Goal: Information Seeking & Learning: Find contact information

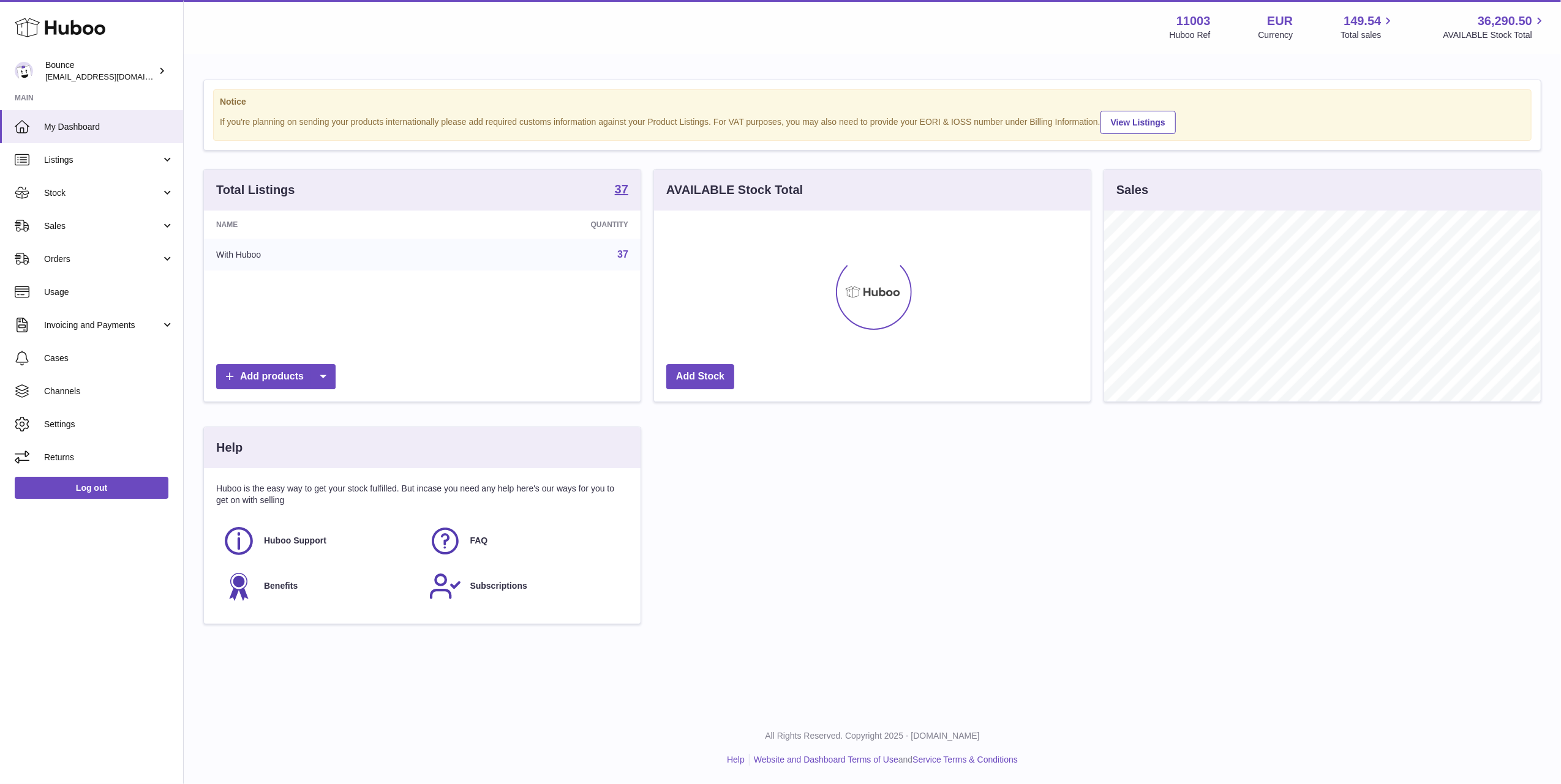
scroll to position [191, 437]
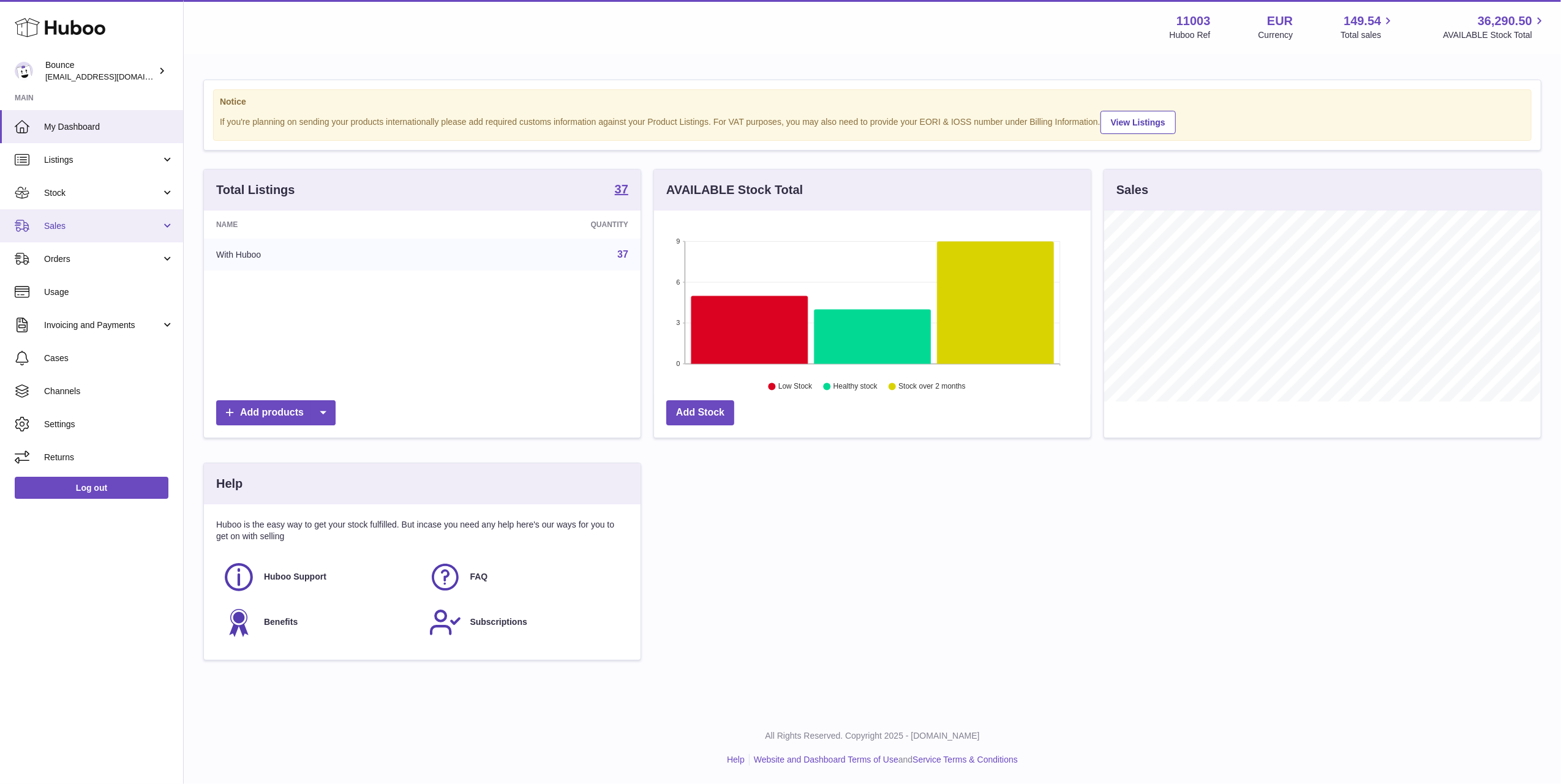
click at [84, 226] on span "Sales" at bounding box center [103, 226] width 117 height 11
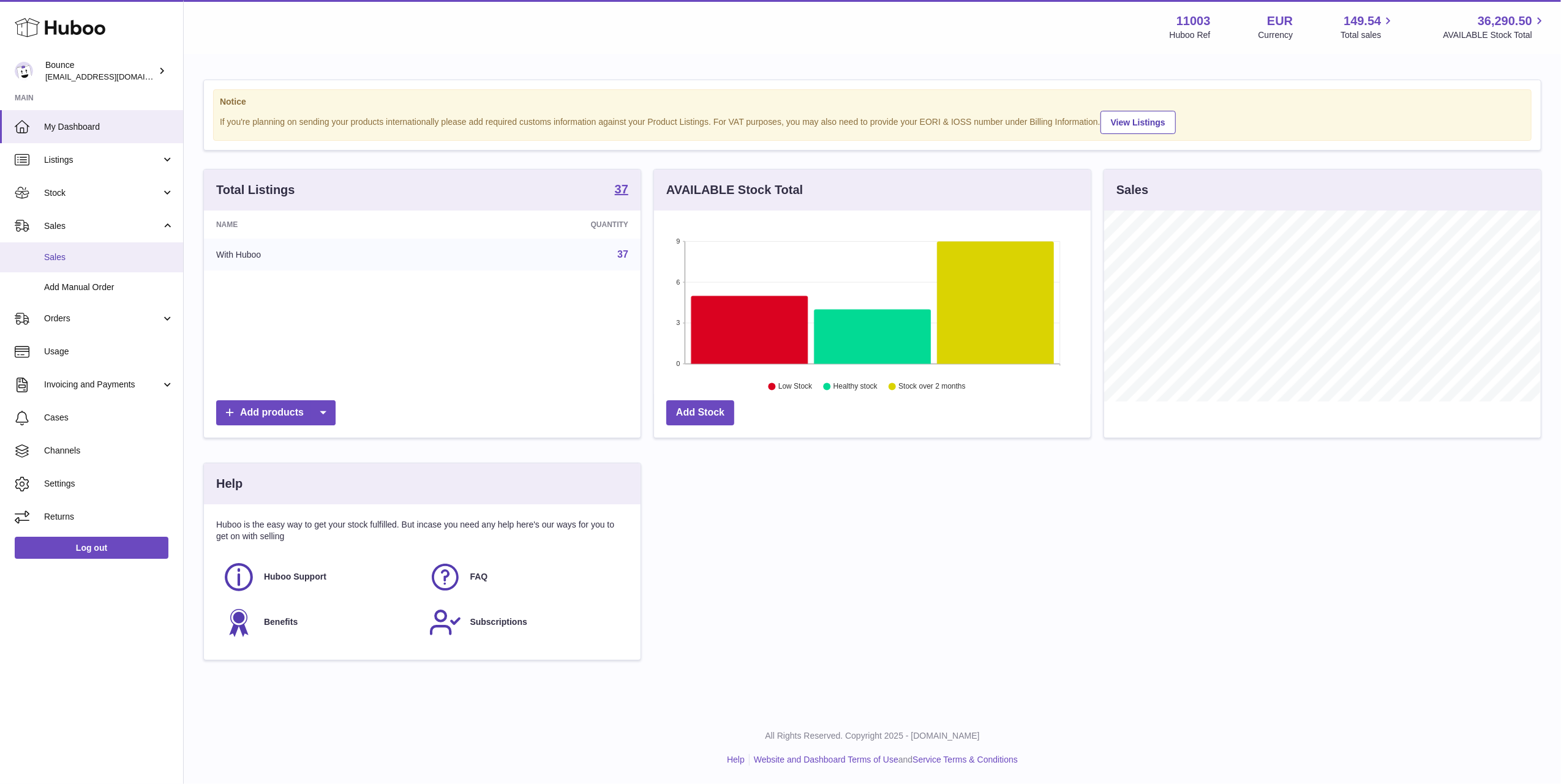
click at [99, 263] on link "Sales" at bounding box center [92, 258] width 183 height 30
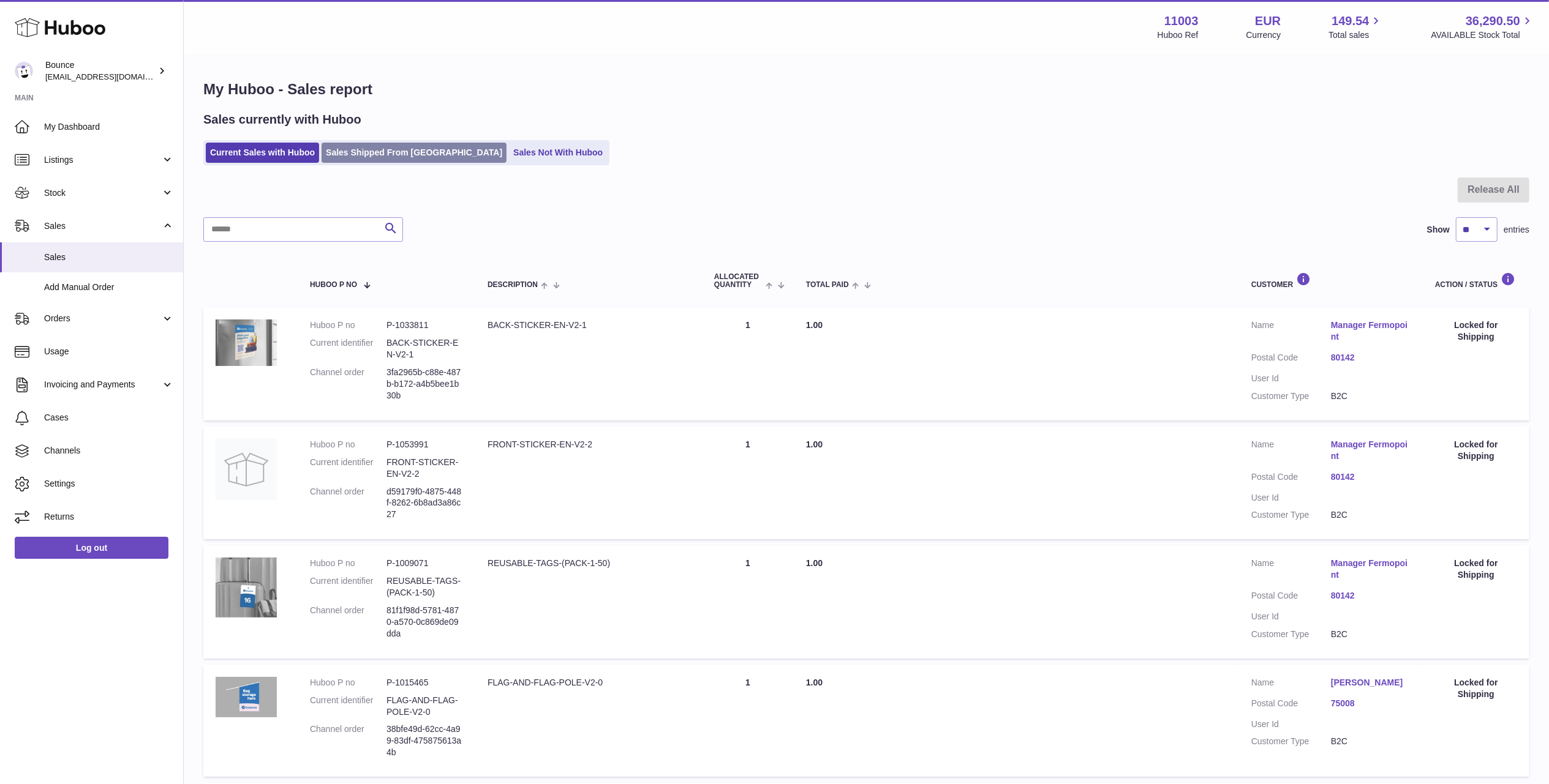
click at [362, 150] on link "Sales Shipped From [GEOGRAPHIC_DATA]" at bounding box center [414, 153] width 185 height 20
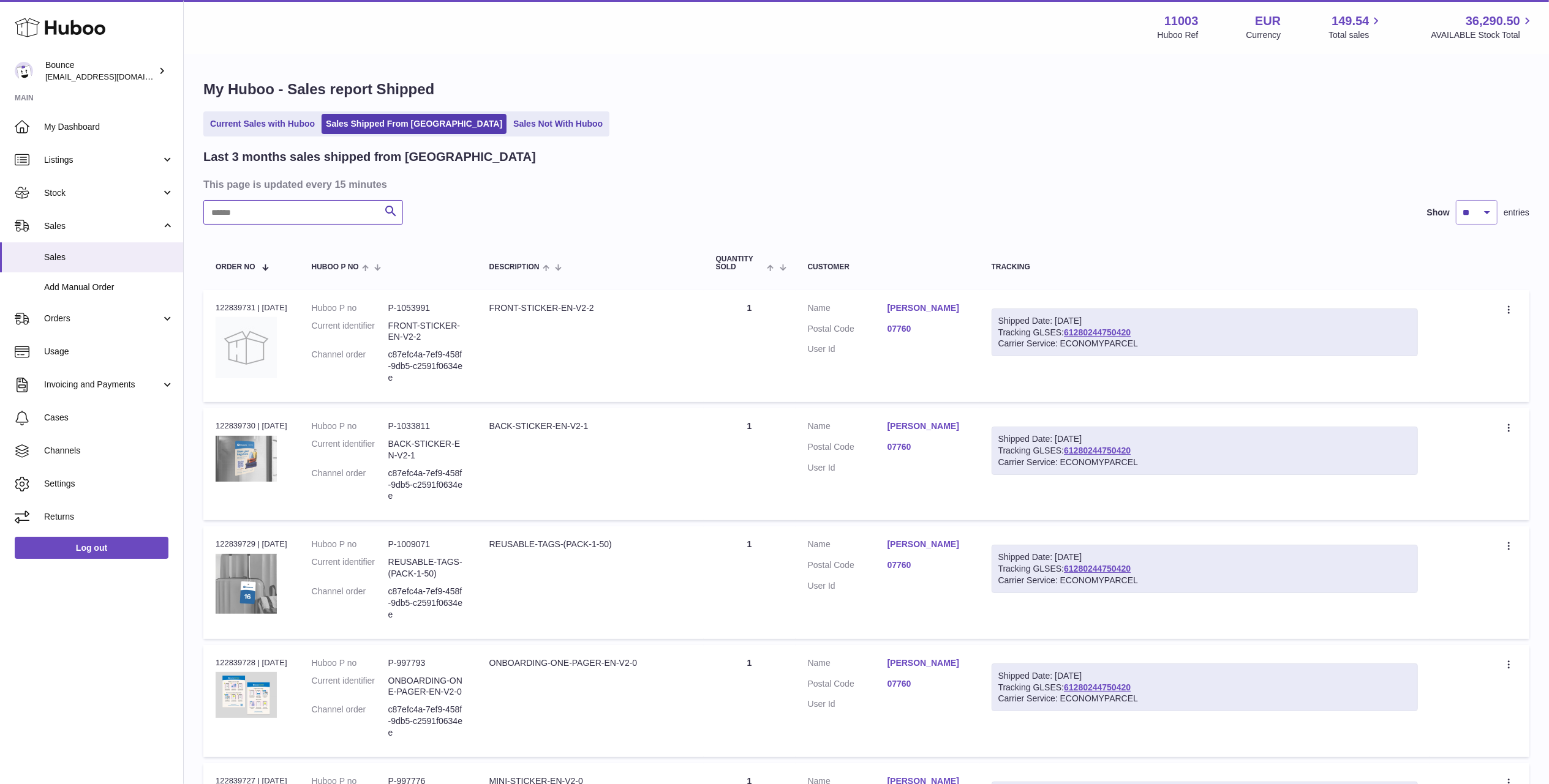
click at [305, 219] on input "text" at bounding box center [303, 212] width 200 height 25
paste input "**********"
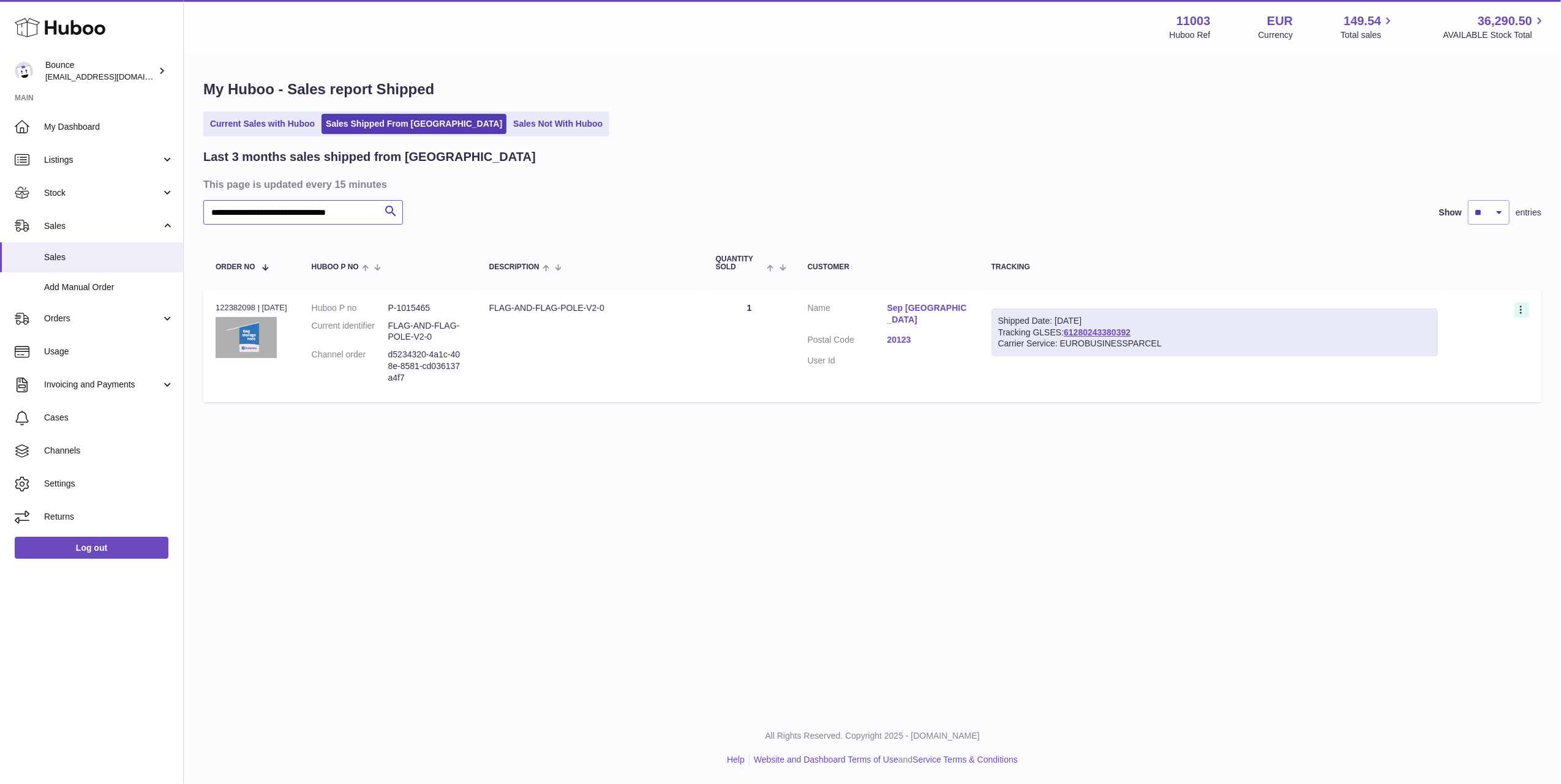
type input "**********"
click at [1515, 312] on icon at bounding box center [1522, 311] width 14 height 12
click at [917, 305] on link "Sep Milano" at bounding box center [927, 313] width 80 height 23
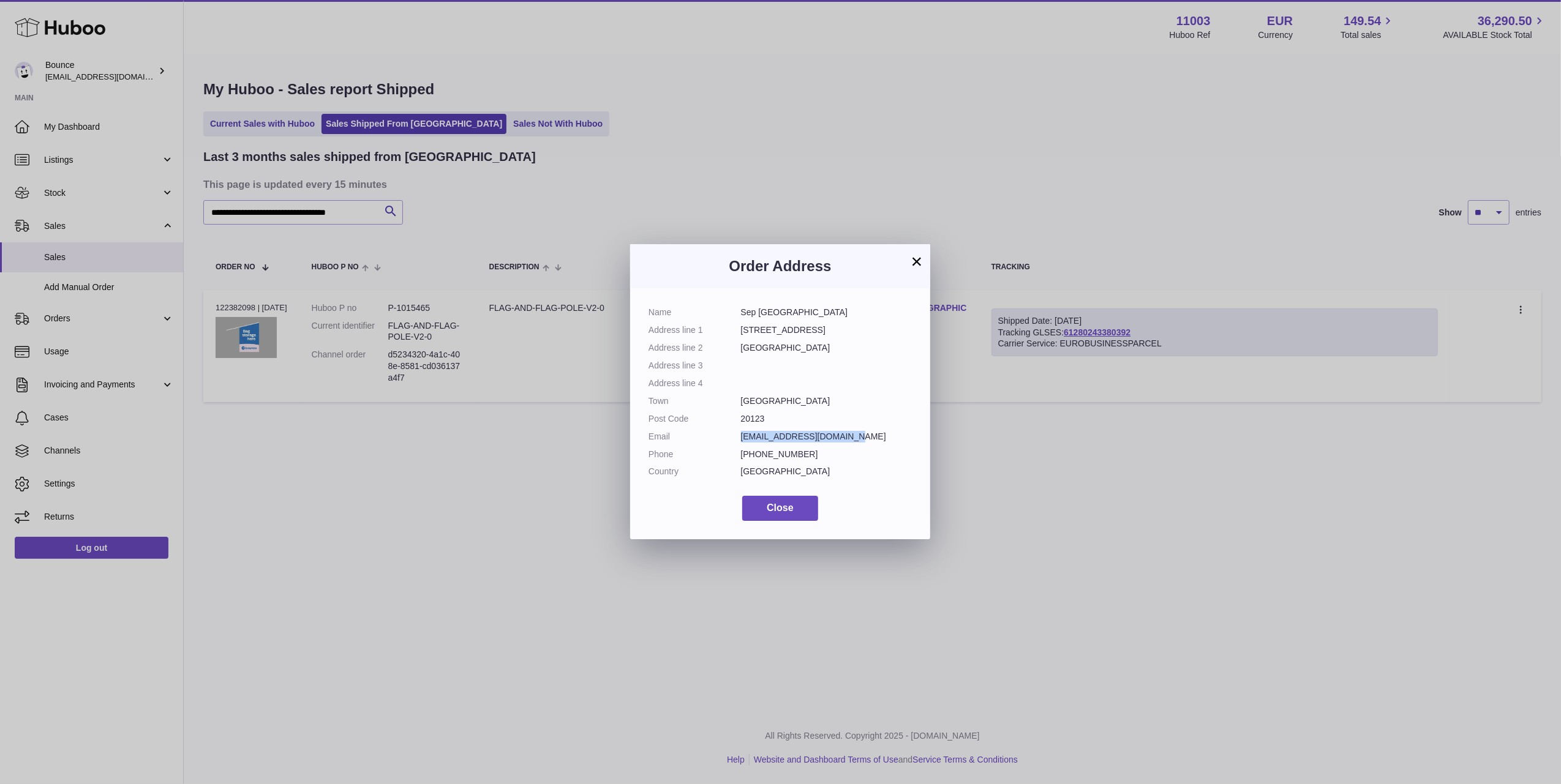
drag, startPoint x: 847, startPoint y: 437, endPoint x: 741, endPoint y: 432, distance: 106.1
click at [741, 432] on dd "sepmilanstore@gmail.com" at bounding box center [827, 436] width 171 height 11
copy dd "sepmilanstore@gmail.com"
click at [793, 508] on span "Close" at bounding box center [780, 508] width 27 height 11
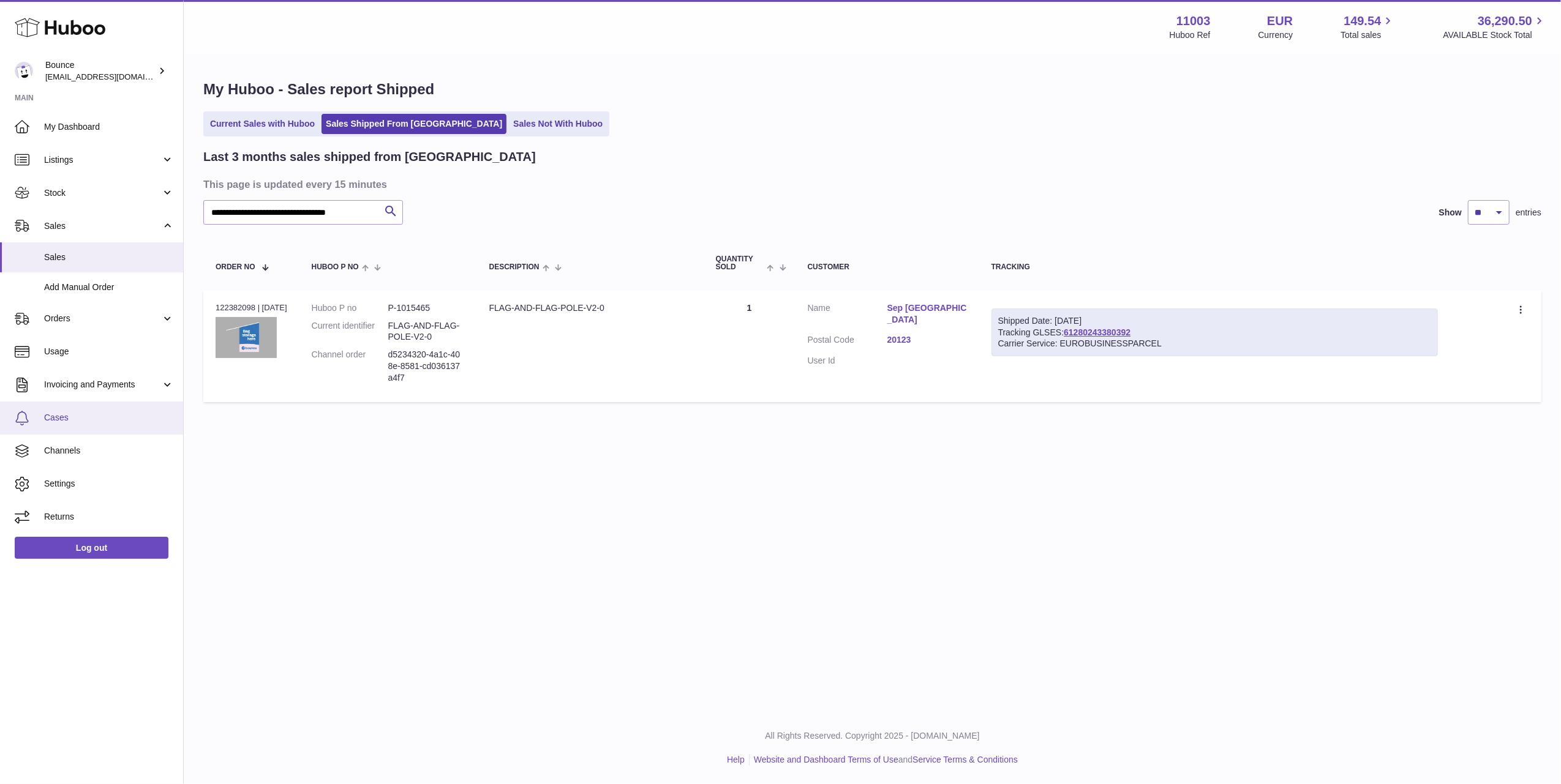
click at [80, 410] on link "Cases" at bounding box center [92, 418] width 183 height 33
click at [82, 420] on span "Cases" at bounding box center [109, 417] width 130 height 11
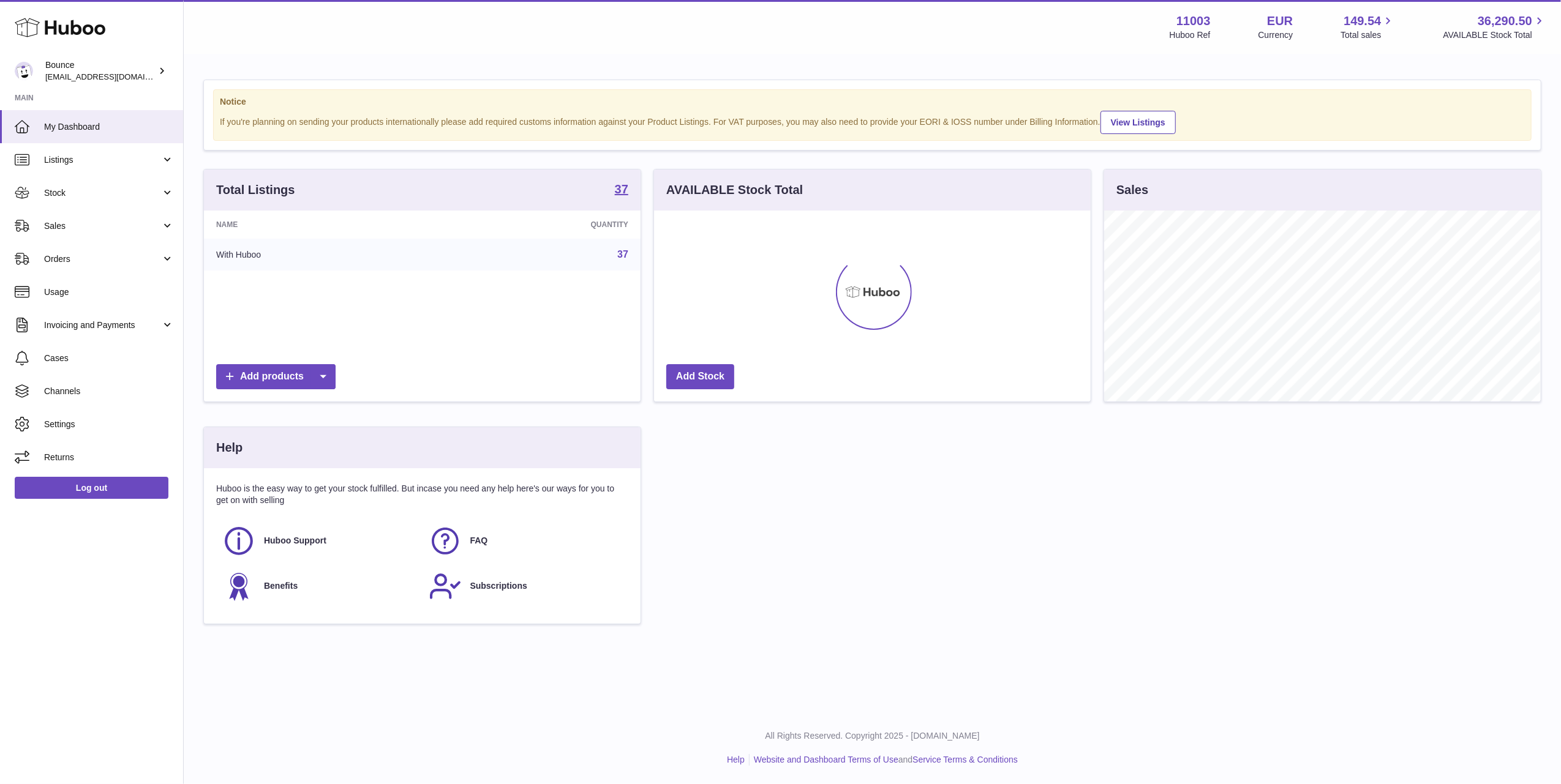
scroll to position [191, 437]
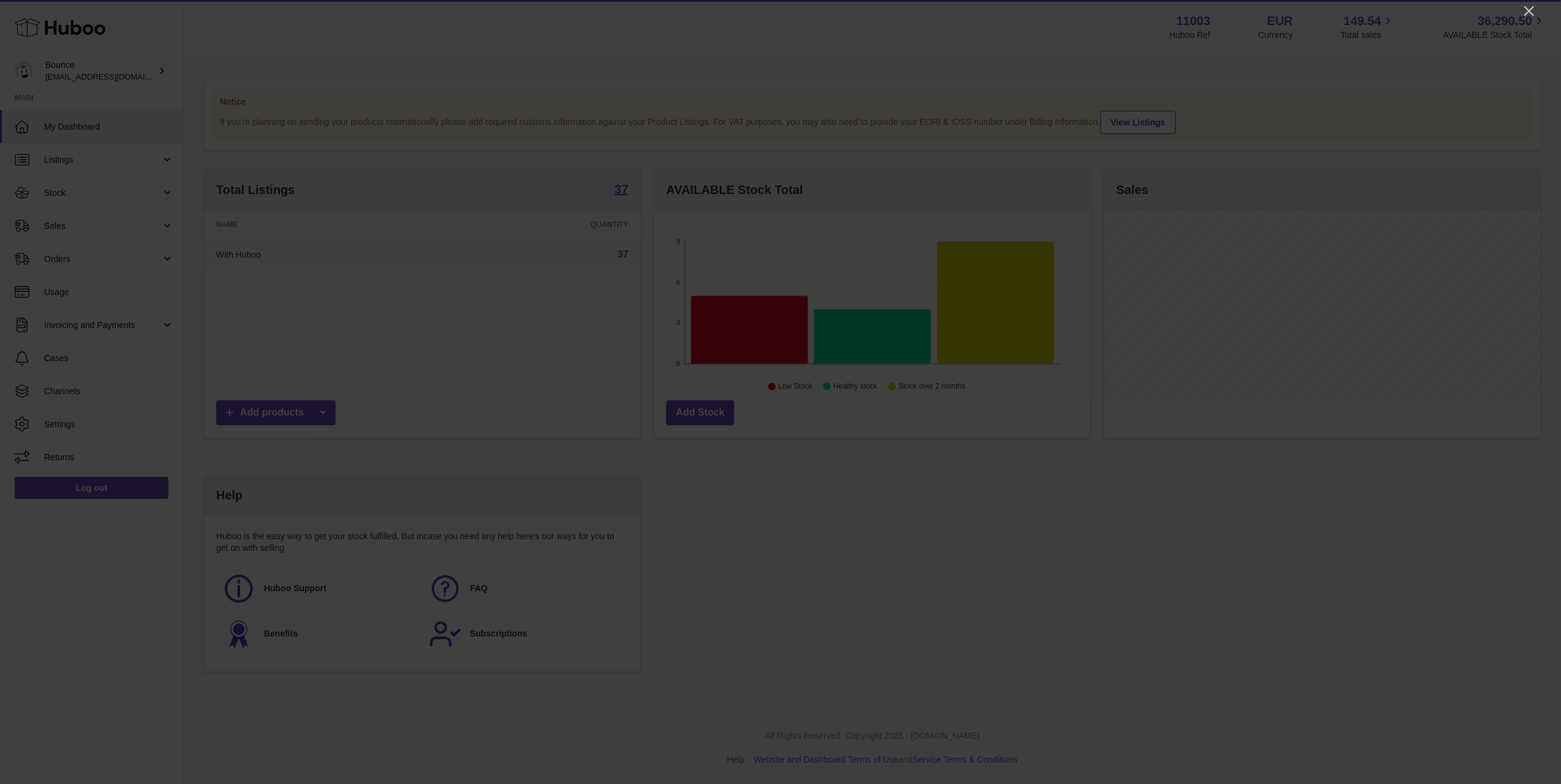
click at [1527, 18] on div at bounding box center [780, 392] width 1561 height 784
click at [1538, 8] on div at bounding box center [780, 392] width 1561 height 784
click at [1530, 8] on icon "Close" at bounding box center [1529, 11] width 15 height 15
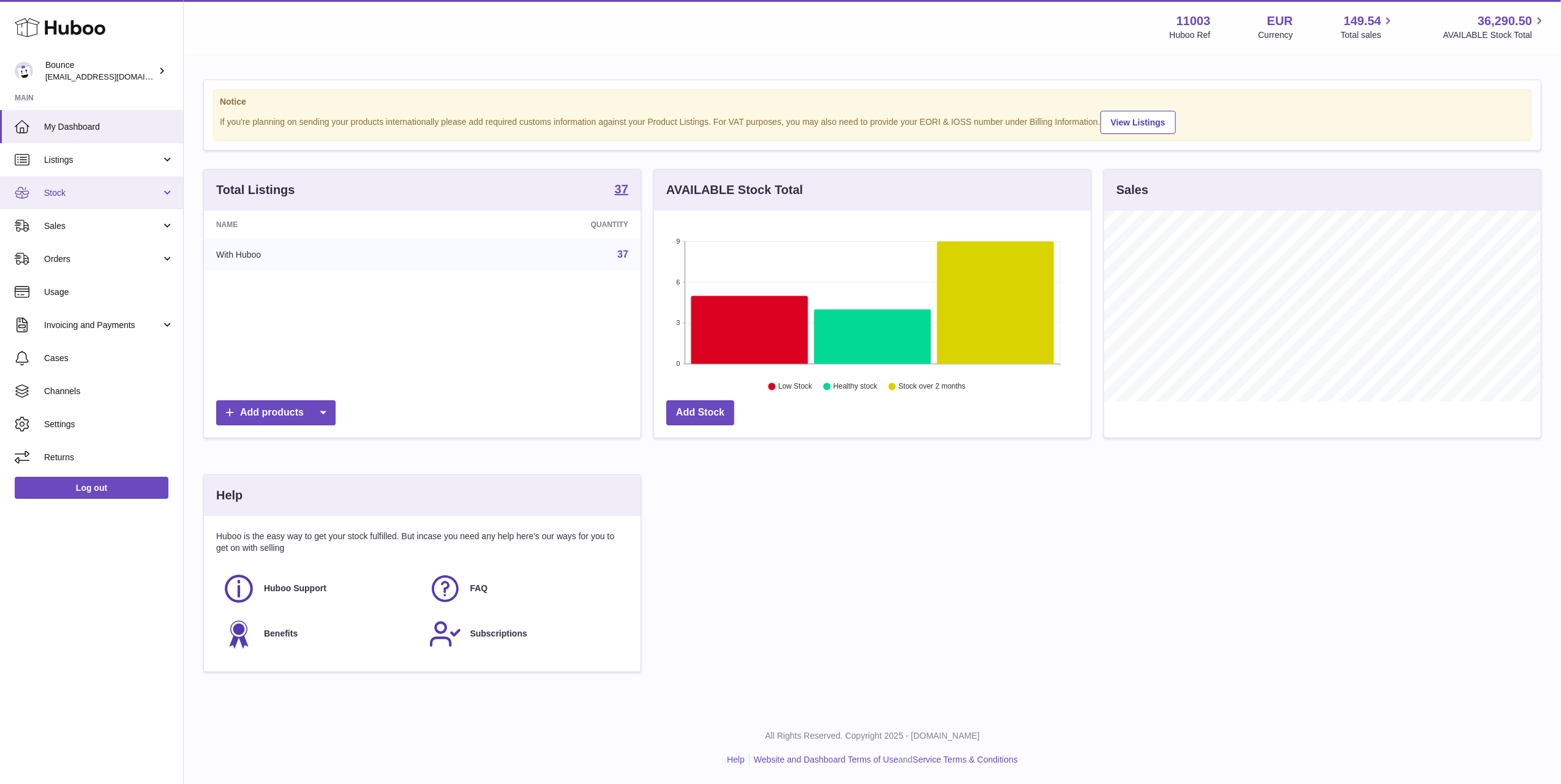
click at [99, 185] on link "Stock" at bounding box center [92, 193] width 183 height 33
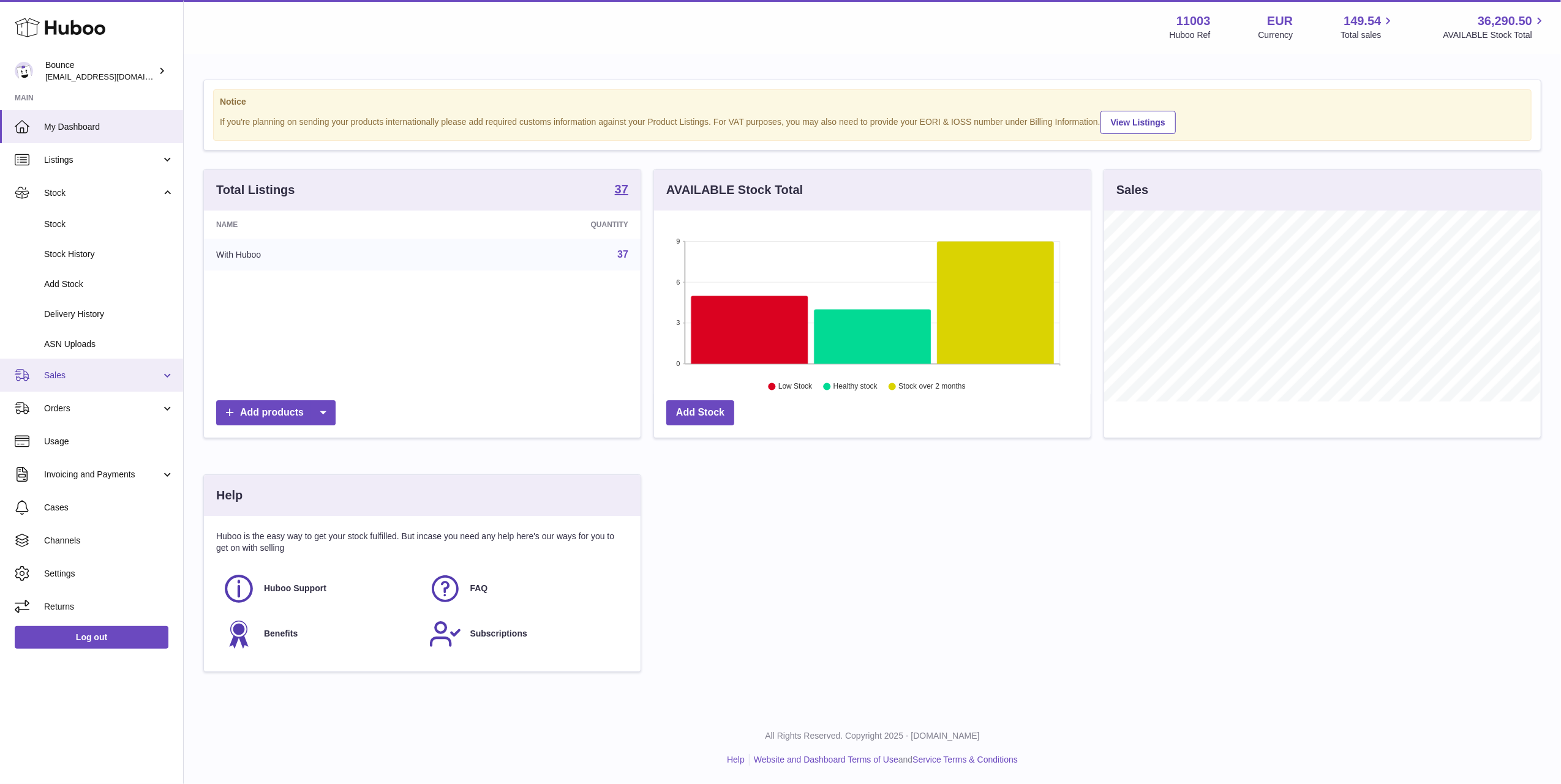
click at [102, 374] on span "Sales" at bounding box center [103, 375] width 117 height 11
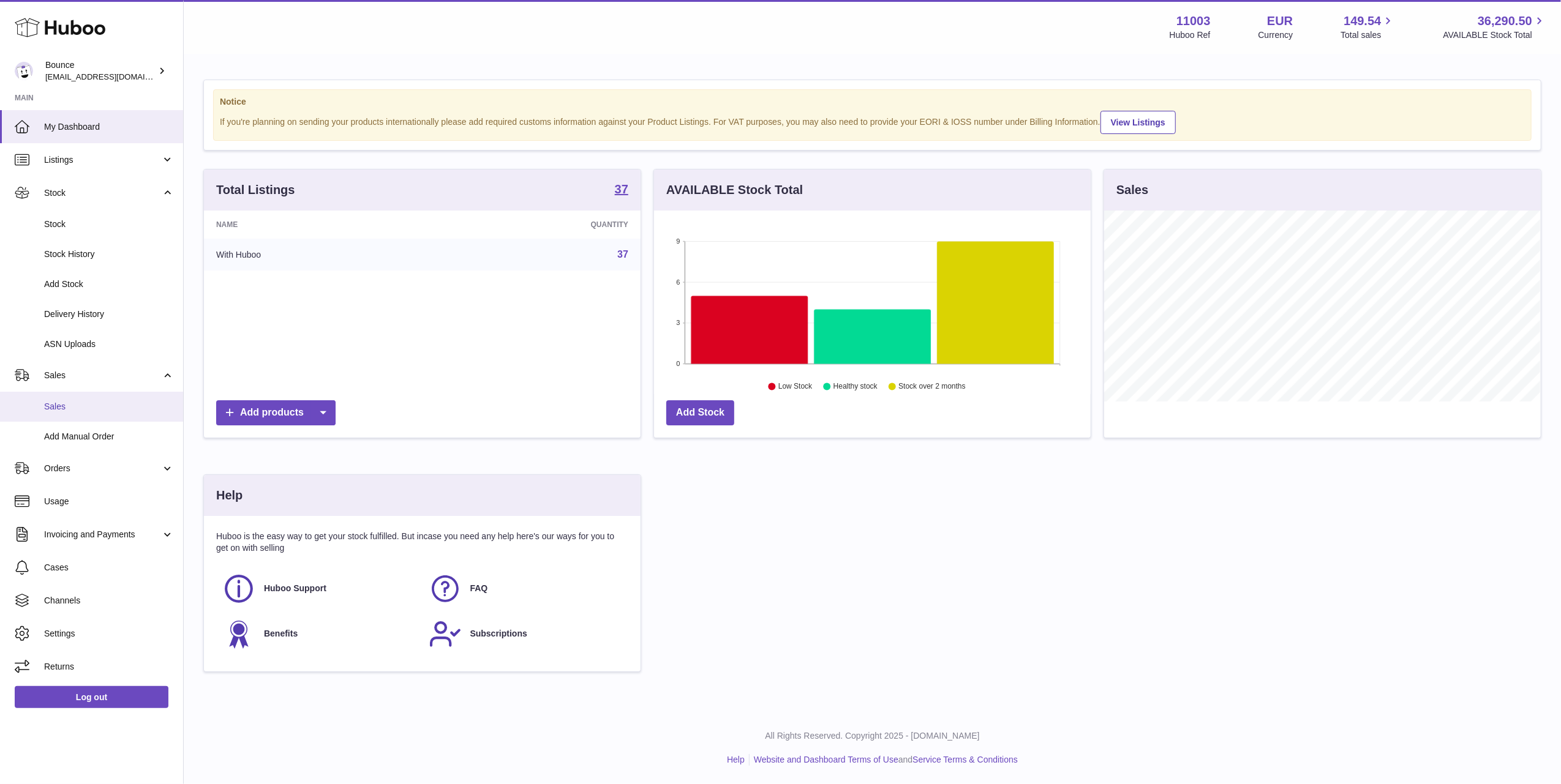
click at [94, 410] on span "Sales" at bounding box center [109, 407] width 130 height 11
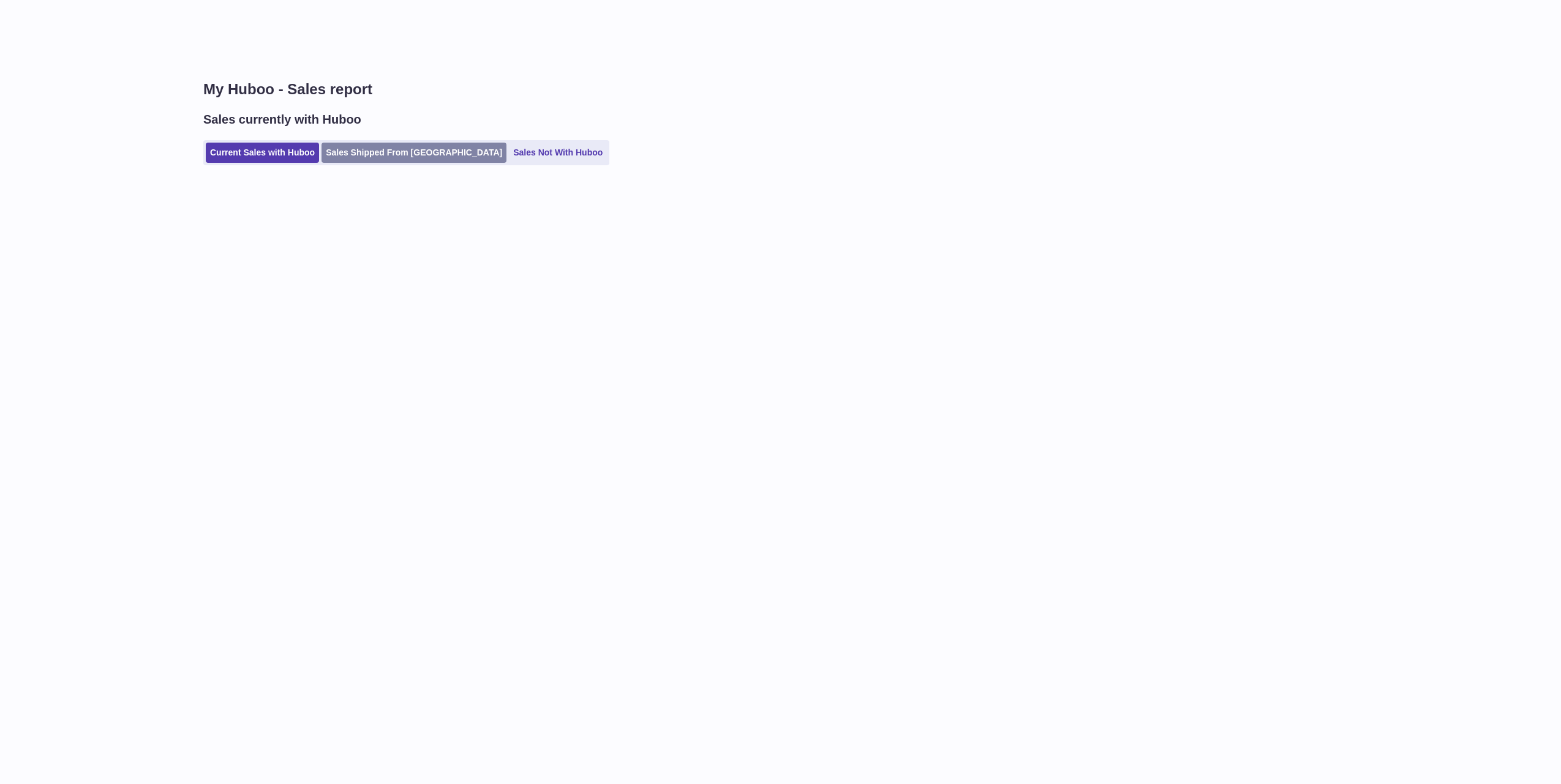
click at [347, 148] on link "Sales Shipped From [GEOGRAPHIC_DATA]" at bounding box center [414, 153] width 185 height 20
click at [352, 156] on link "Sales Shipped From [GEOGRAPHIC_DATA]" at bounding box center [414, 153] width 185 height 20
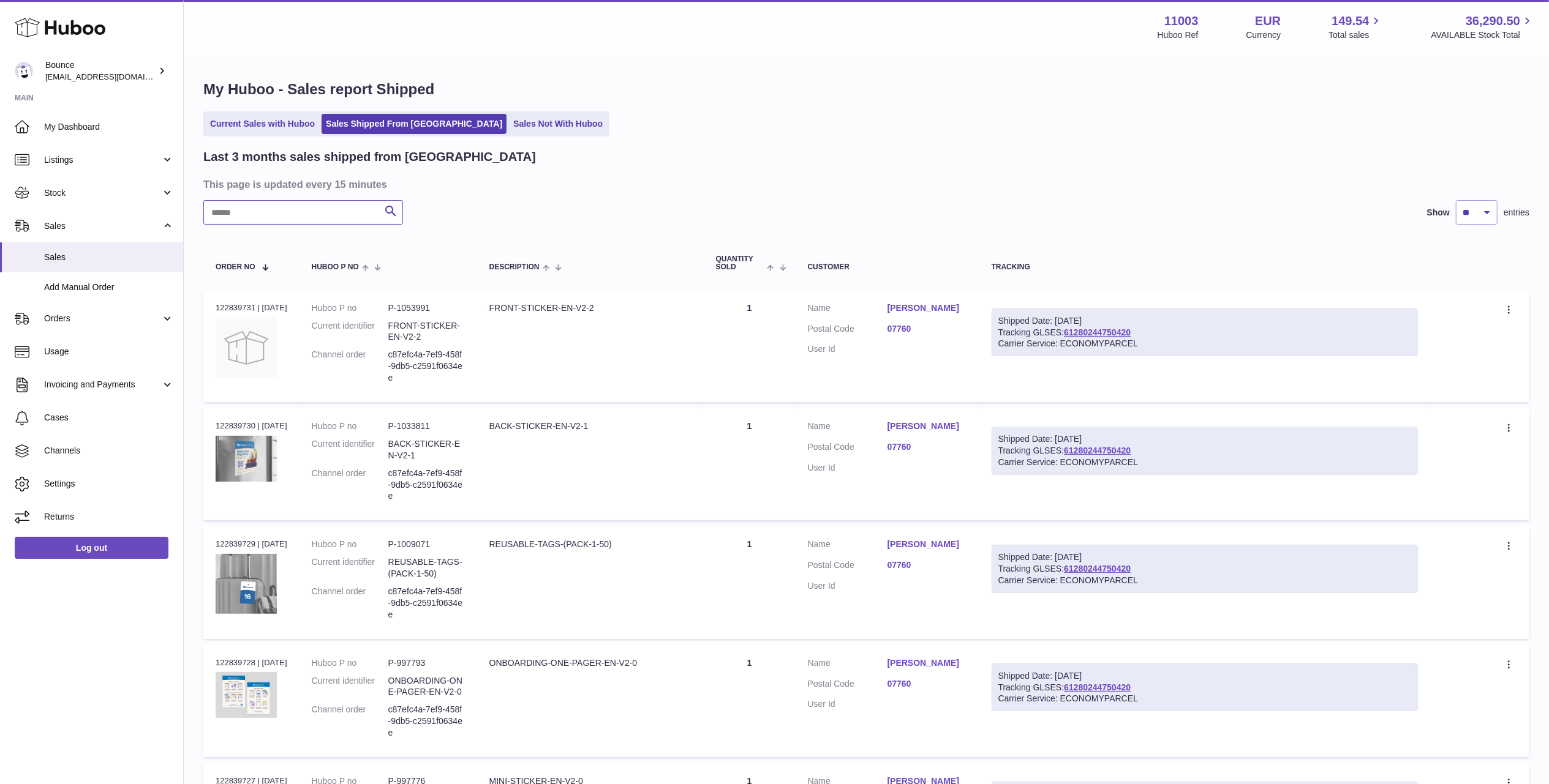
click at [329, 214] on input "text" at bounding box center [303, 212] width 200 height 25
paste input "**********"
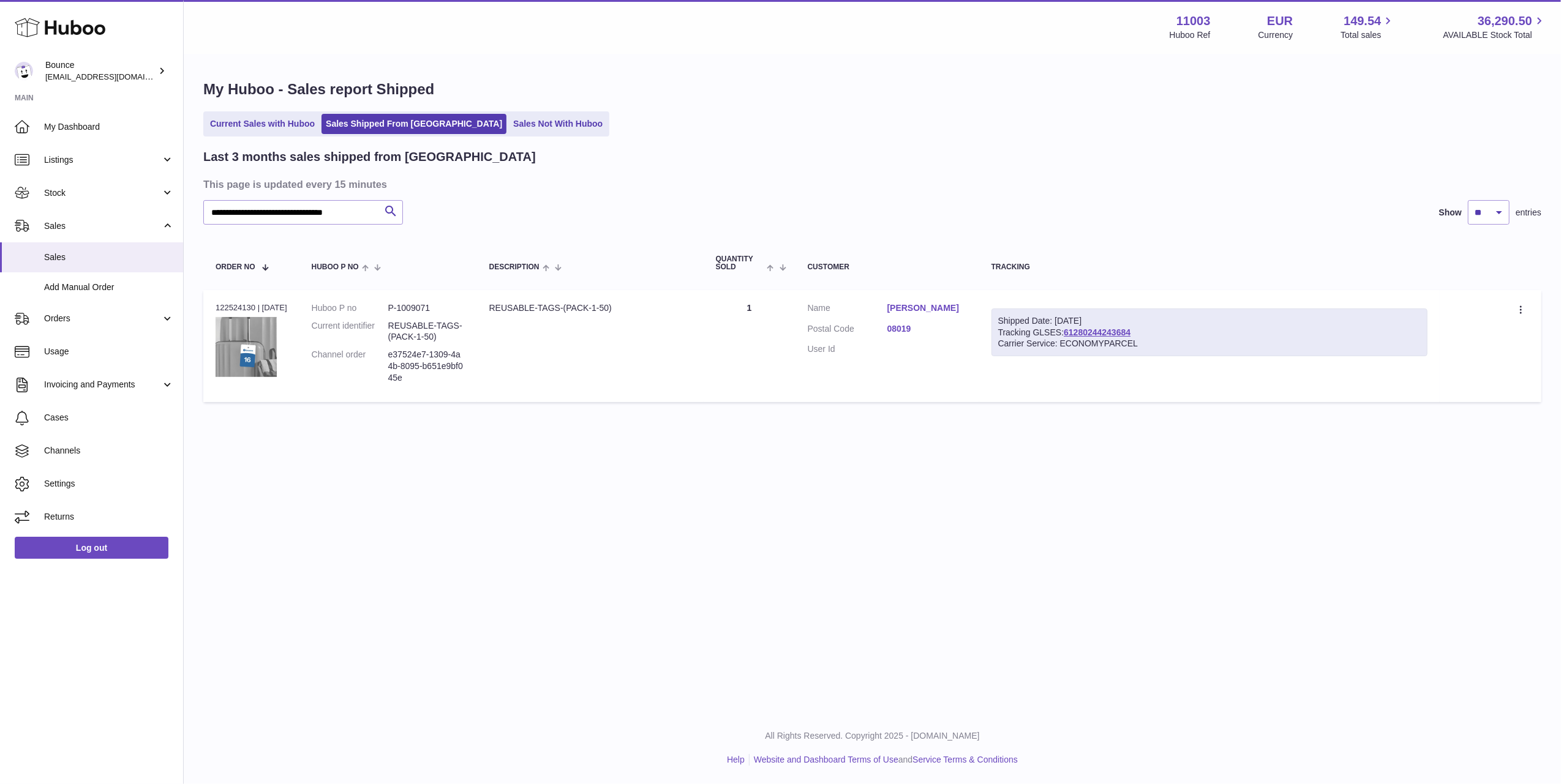
click at [927, 307] on link "parvinder singh" at bounding box center [927, 307] width 80 height 11
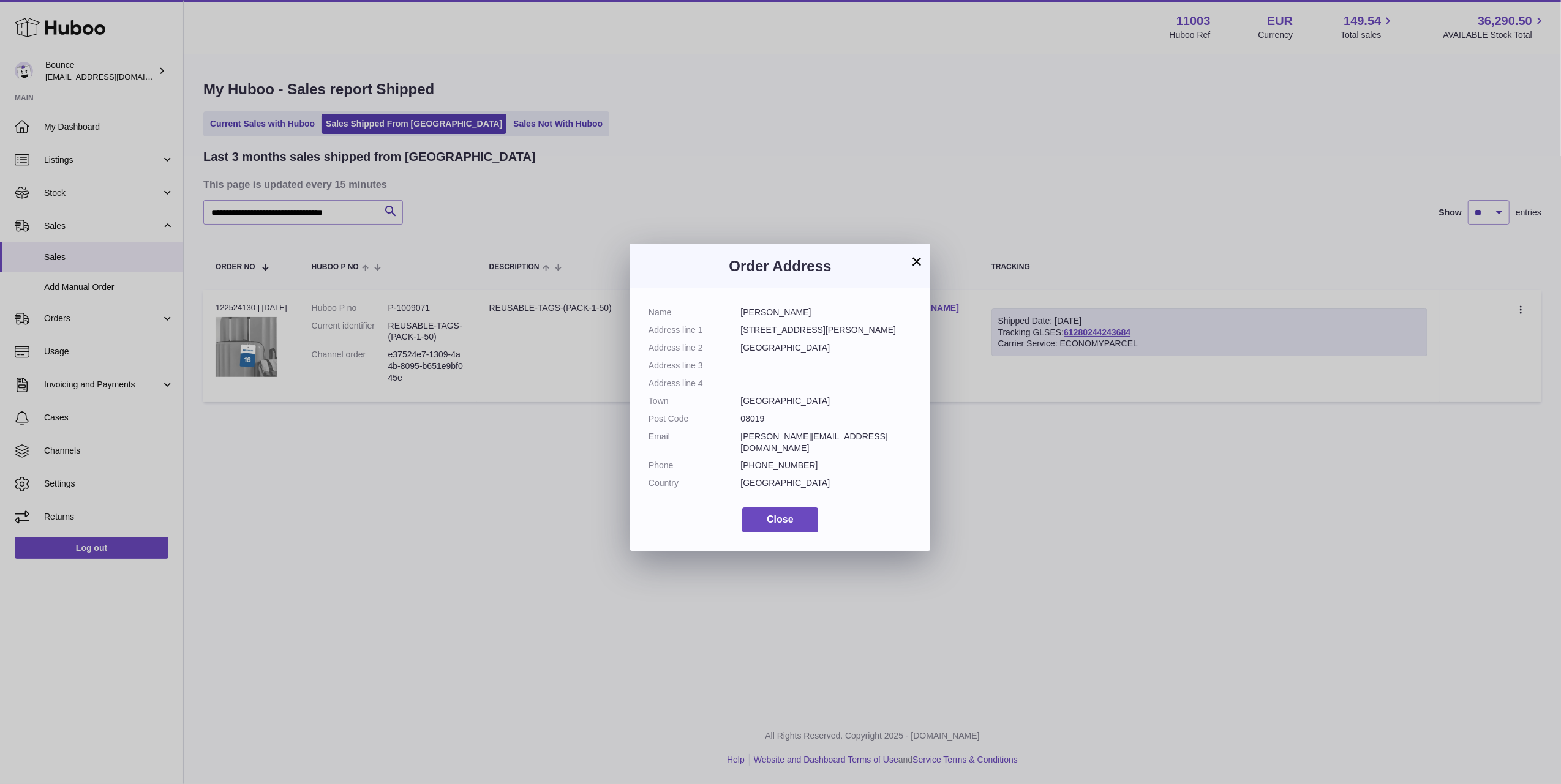
drag, startPoint x: 851, startPoint y: 440, endPoint x: 734, endPoint y: 432, distance: 117.3
click at [734, 432] on dl "Name parvinder singh Address line 1 Carrer de Josep Pla, 35 Address line 2 Barc…" at bounding box center [780, 401] width 263 height 189
copy dl "parvinder.bcn93@gmail.com"
click at [913, 256] on button "×" at bounding box center [917, 262] width 15 height 15
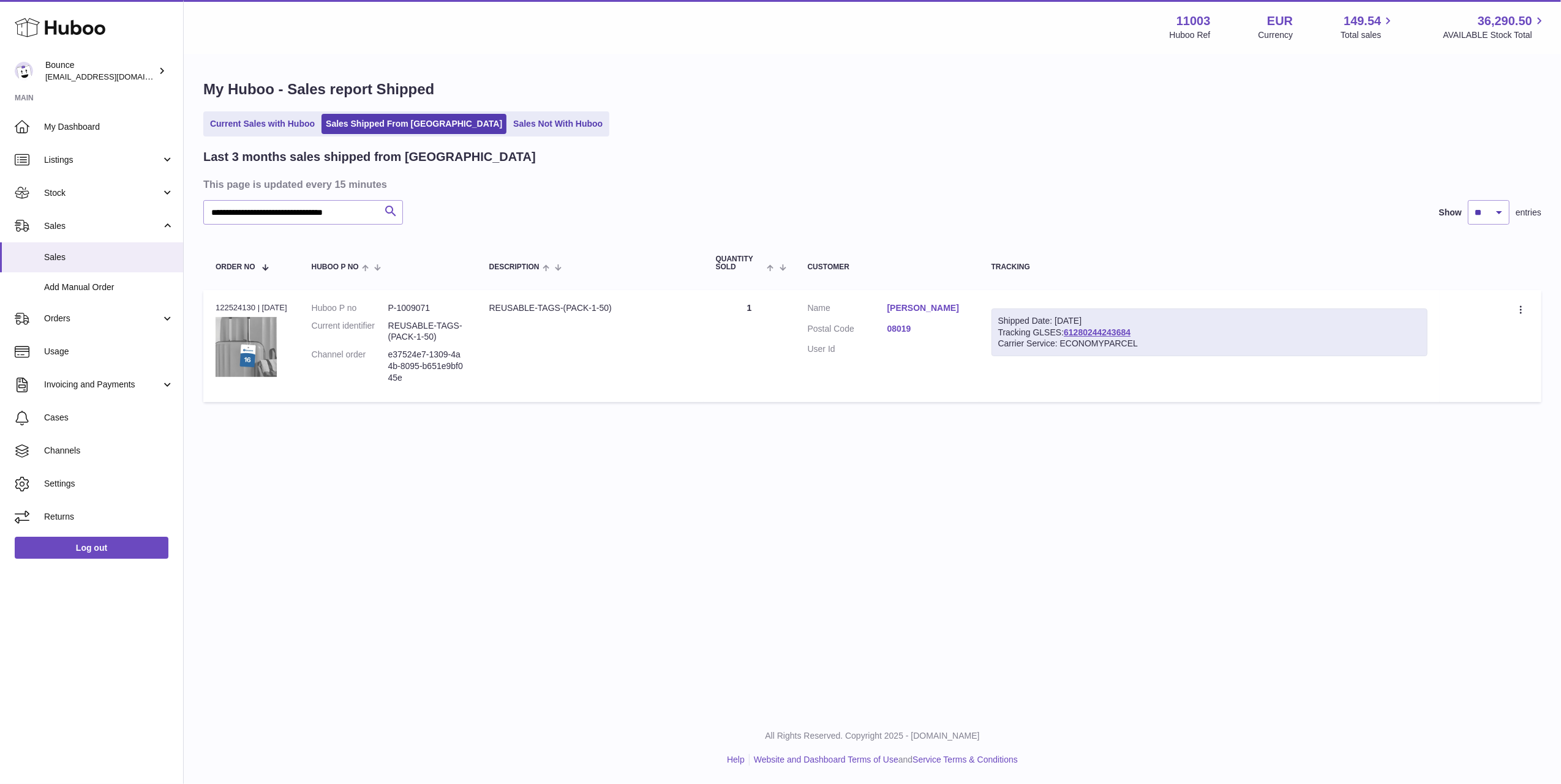
drag, startPoint x: 378, startPoint y: 210, endPoint x: 364, endPoint y: 212, distance: 14.1
click at [376, 210] on div "**********" at bounding box center [303, 212] width 200 height 25
drag, startPoint x: 378, startPoint y: 212, endPoint x: 362, endPoint y: 212, distance: 16.0
click at [362, 212] on div "**********" at bounding box center [303, 212] width 200 height 25
drag, startPoint x: 374, startPoint y: 212, endPoint x: 177, endPoint y: 207, distance: 197.1
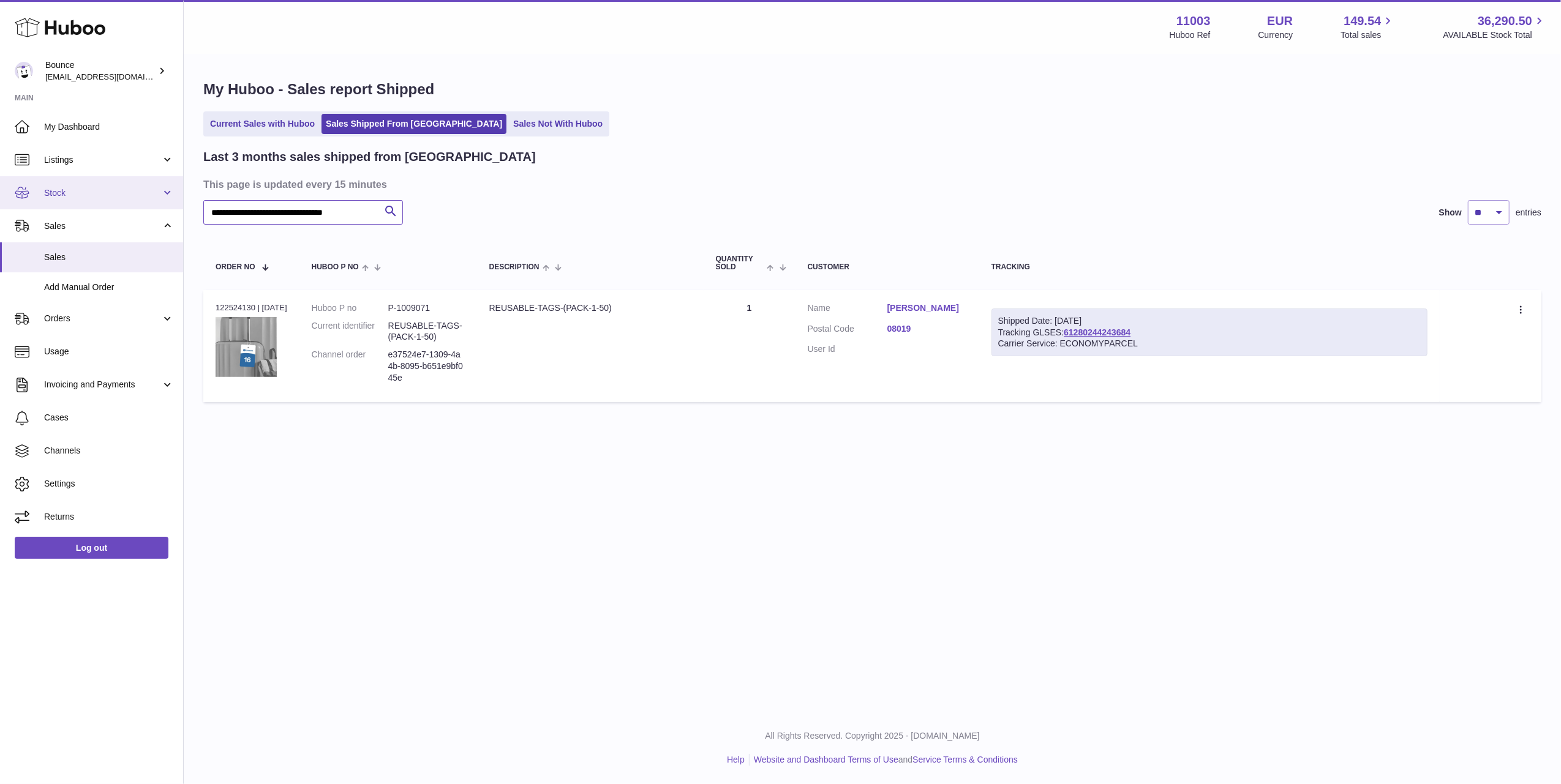
click at [177, 207] on div "Huboo Bounce collateral@usebounce.com Main My Dashboard Listings Not with Huboo…" at bounding box center [780, 392] width 1561 height 784
paste input "text"
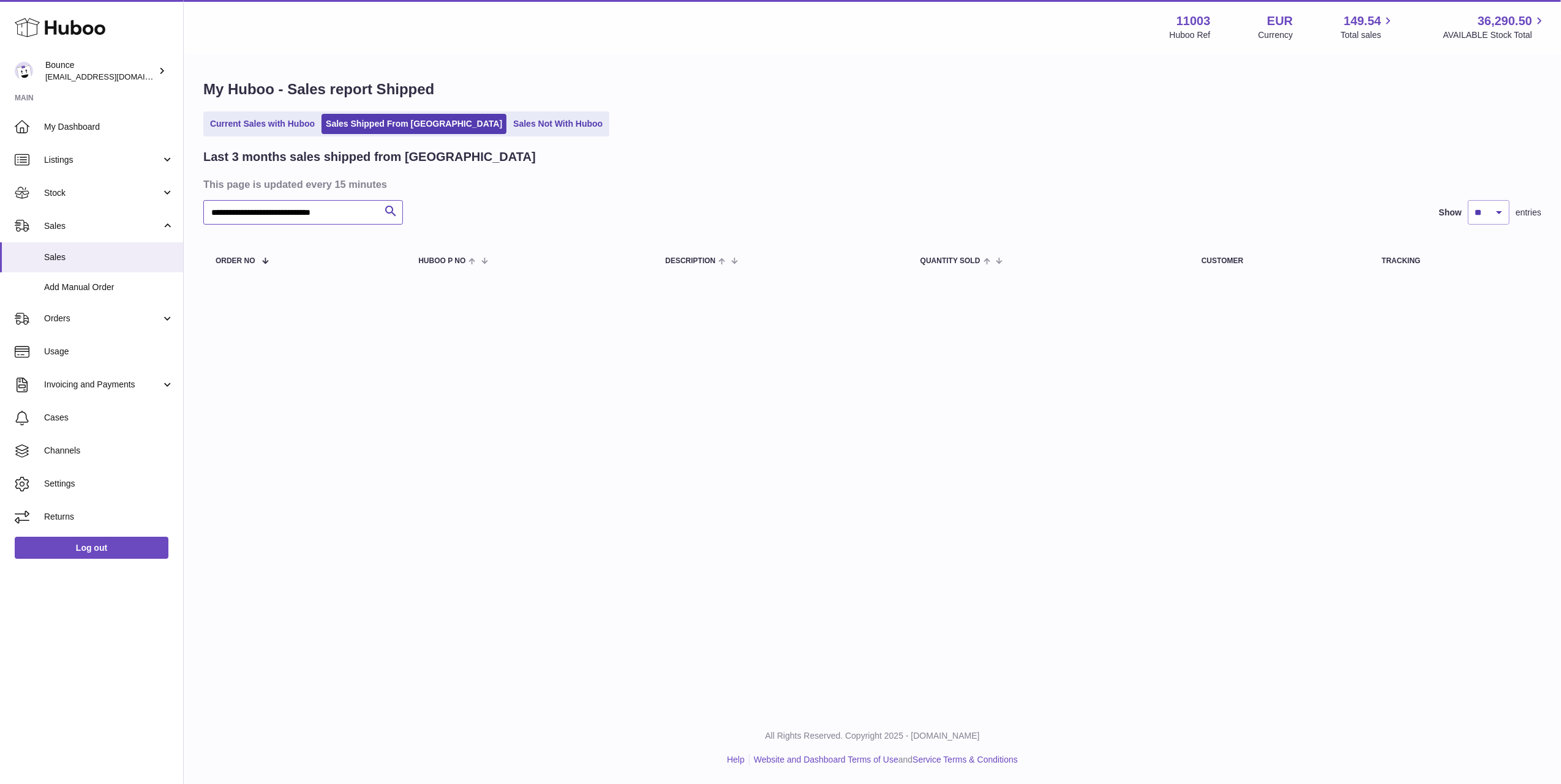
drag, startPoint x: 362, startPoint y: 214, endPoint x: 202, endPoint y: 204, distance: 160.3
click at [202, 204] on div "**********" at bounding box center [872, 181] width 1378 height 253
paste input "text"
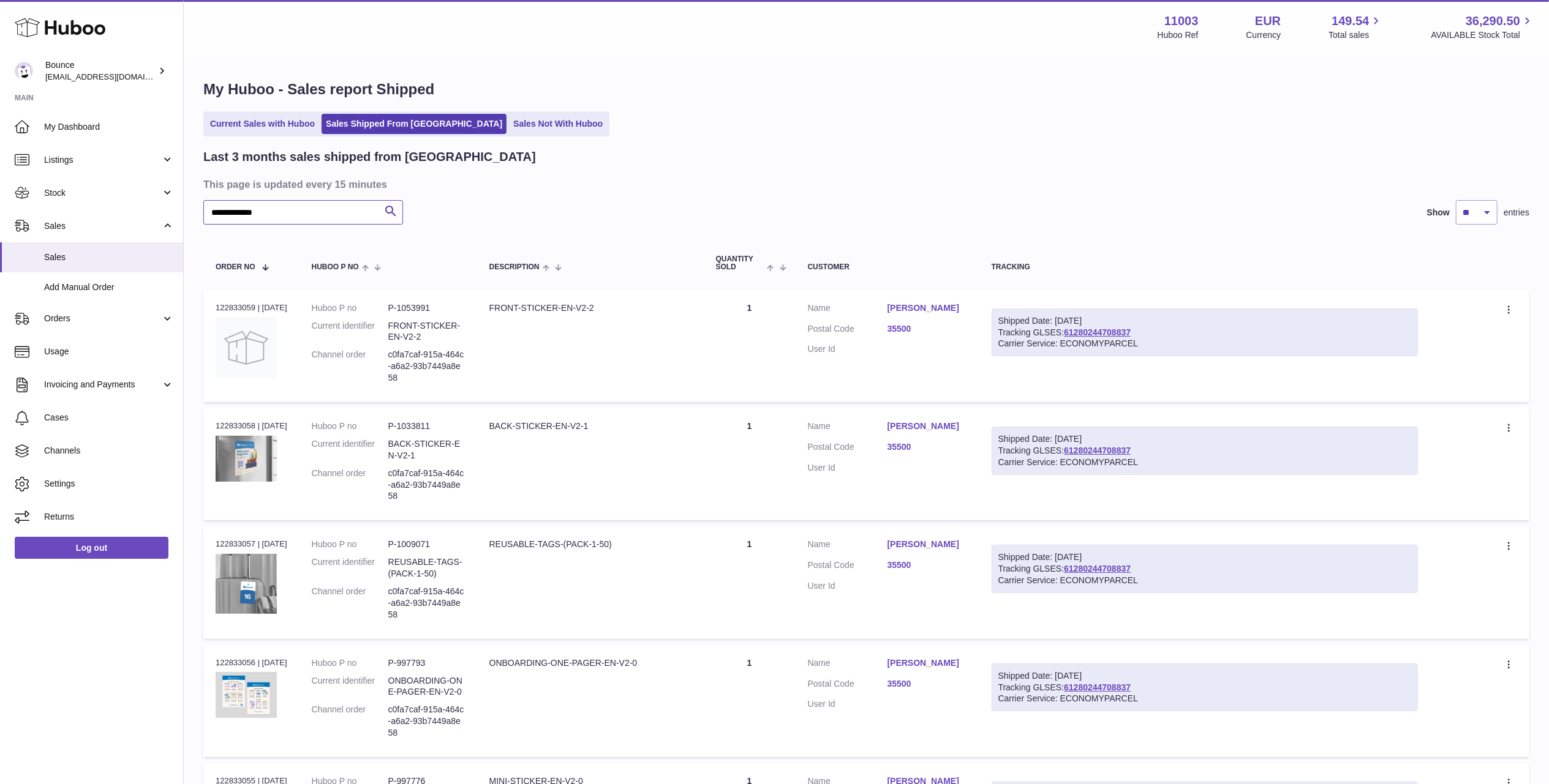
type input "**********"
click at [917, 300] on td "Customer Name hassan ouarda Postal Code 35500 User Id" at bounding box center [887, 346] width 183 height 112
click at [917, 307] on link "hassan ouarda" at bounding box center [927, 307] width 80 height 11
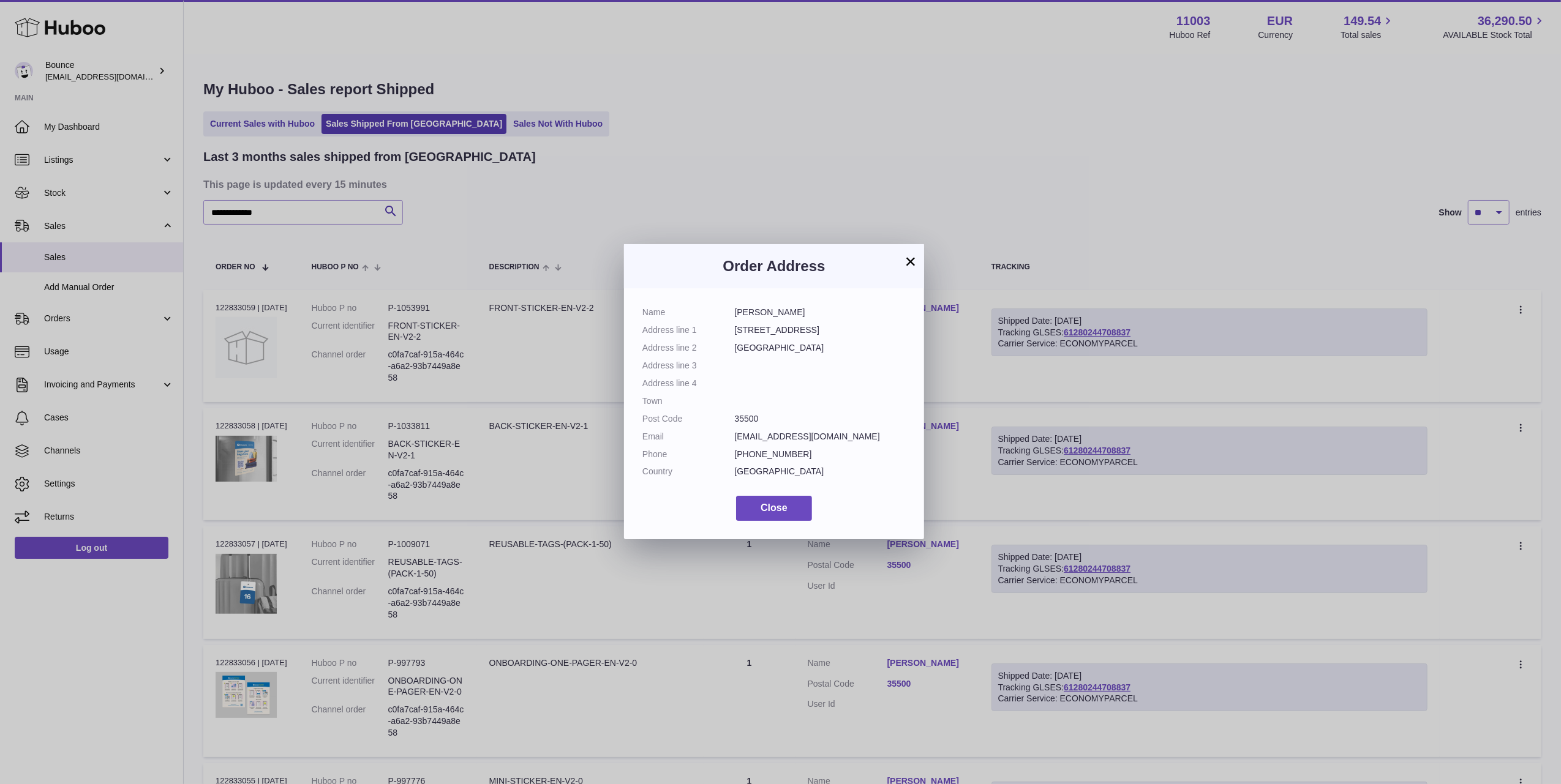
drag, startPoint x: 844, startPoint y: 437, endPoint x: 729, endPoint y: 432, distance: 115.1
click at [729, 432] on dl "Name hassan ouarda Address line 1 10 Calle Cuba, Arrecife, Las Palmas Address l…" at bounding box center [774, 395] width 263 height 177
copy dl "hassanouarda1@gmail.com"
click at [780, 501] on button "Close" at bounding box center [774, 508] width 76 height 25
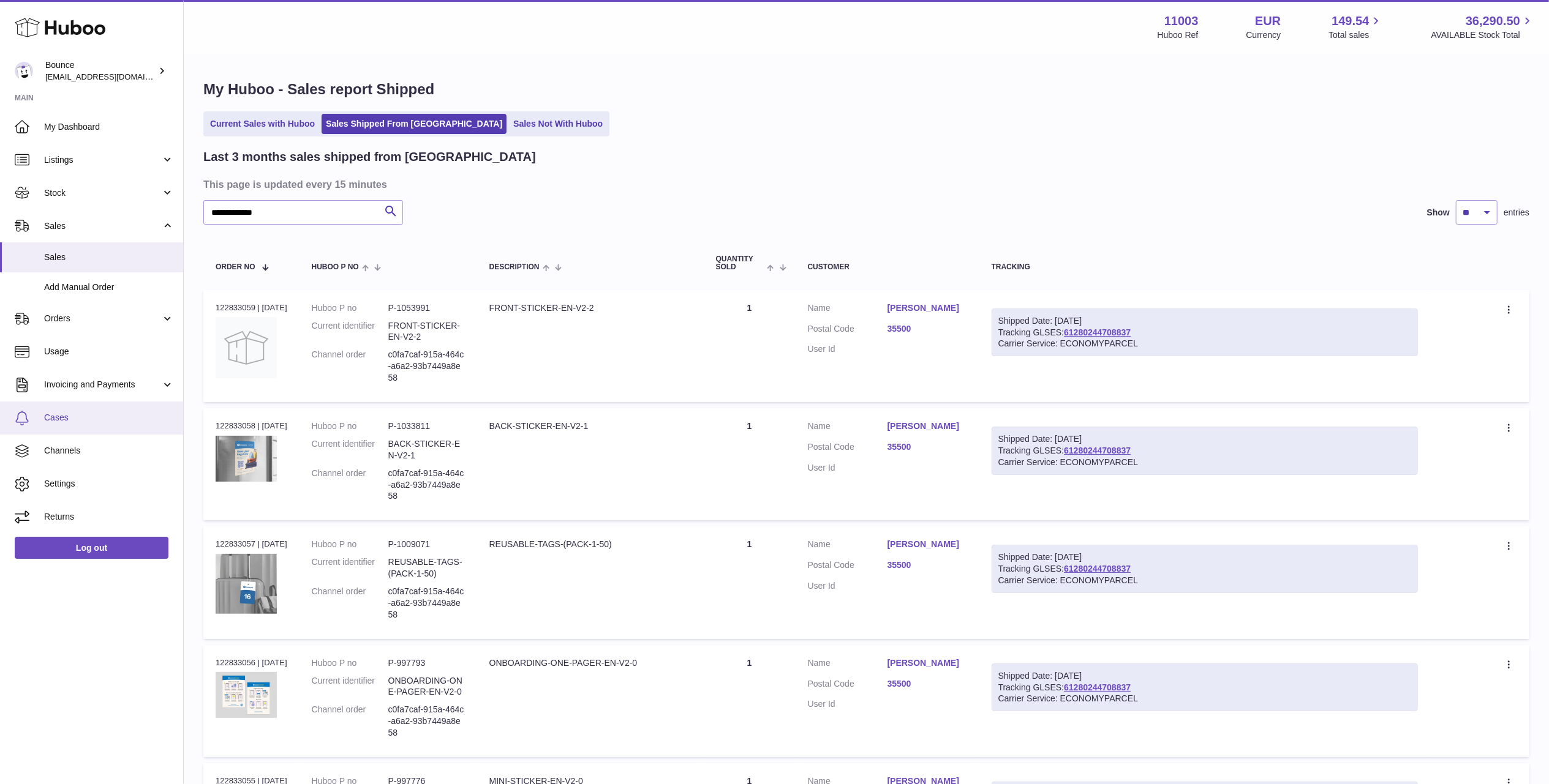
click at [72, 430] on link "Cases" at bounding box center [92, 418] width 183 height 33
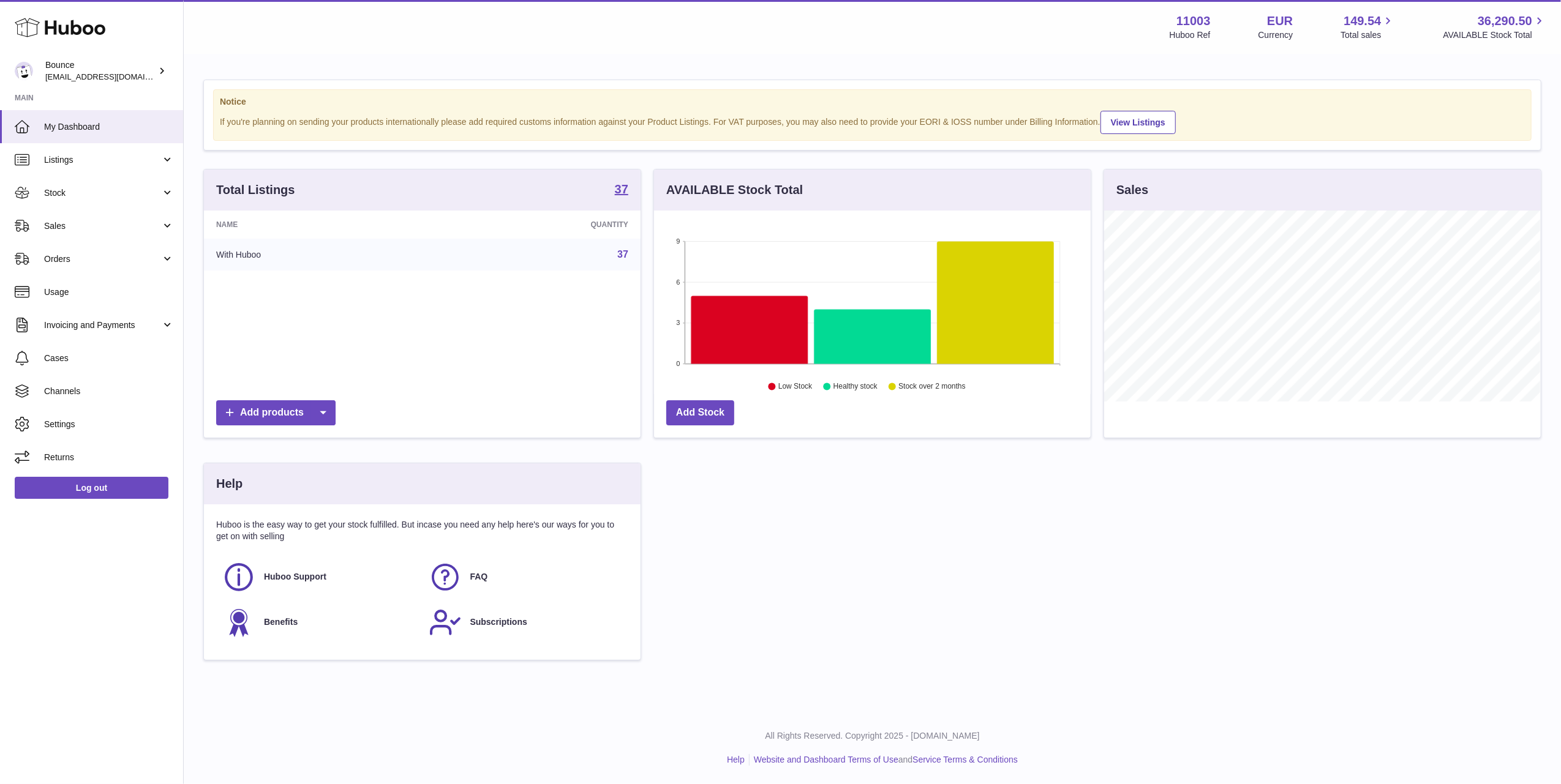
scroll to position [191, 437]
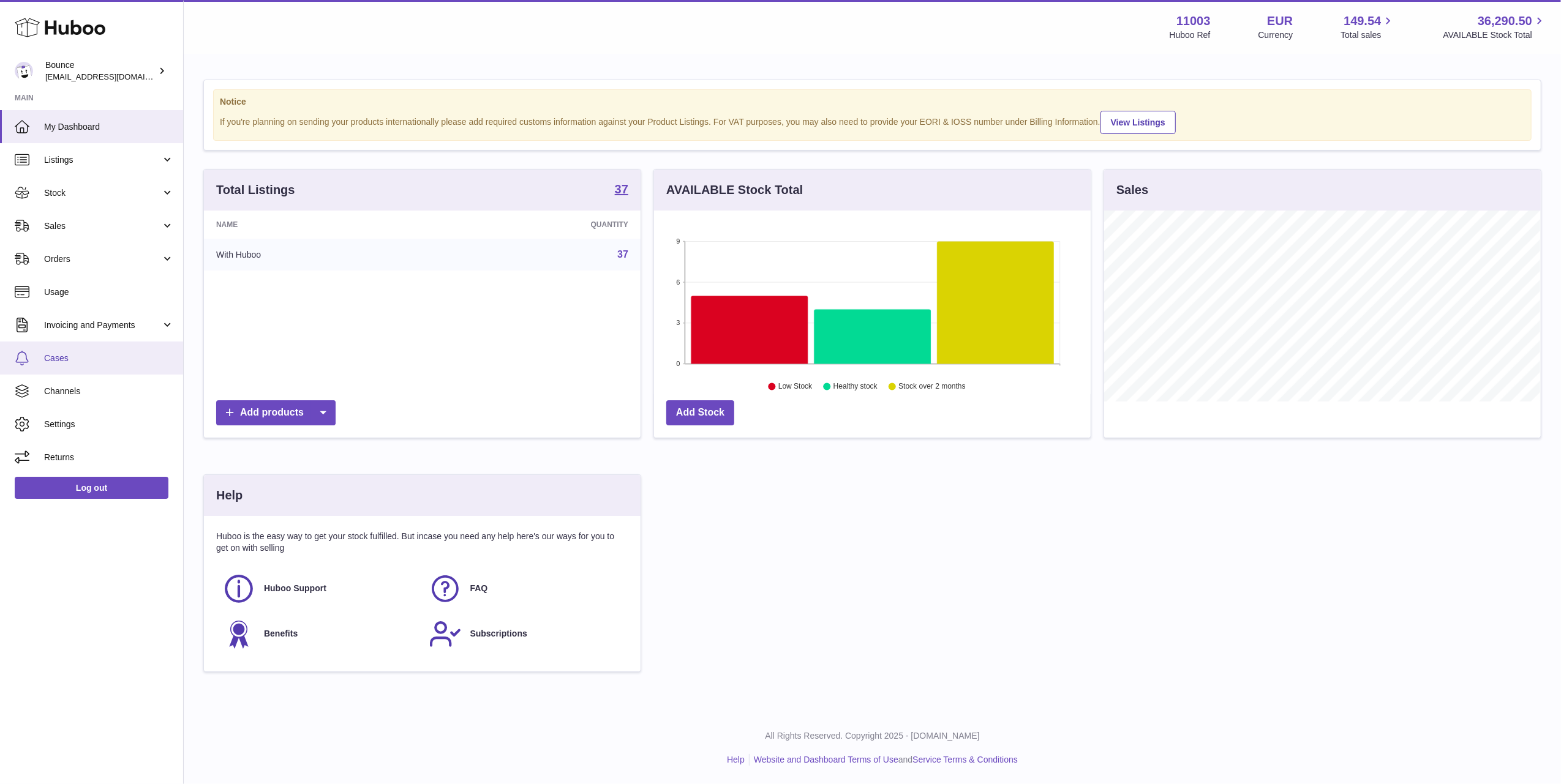
click at [89, 353] on span "Cases" at bounding box center [109, 358] width 130 height 11
